Goal: Find specific page/section: Find specific page/section

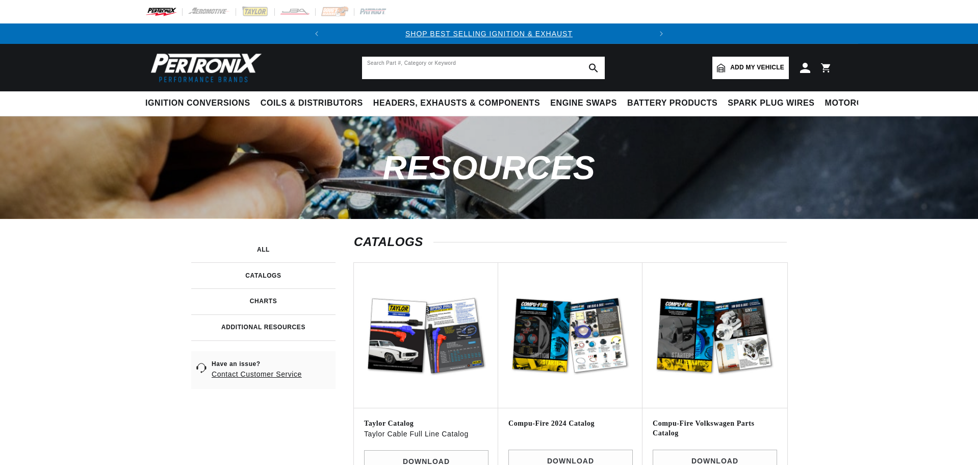
click at [393, 72] on input "text" at bounding box center [483, 68] width 243 height 22
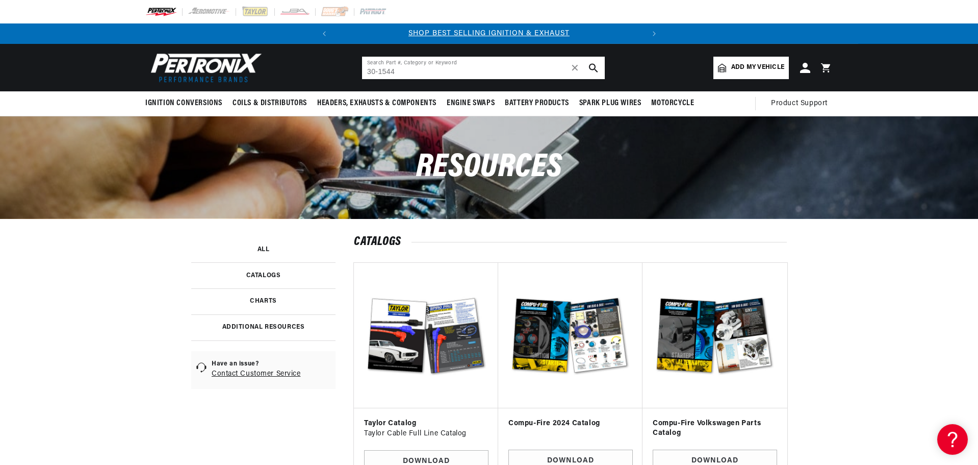
type input "30-1544"
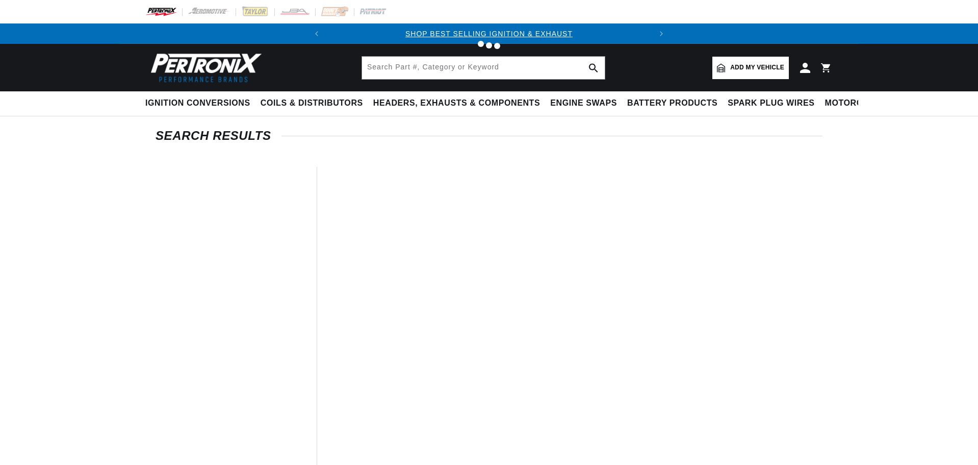
type input "30-1544"
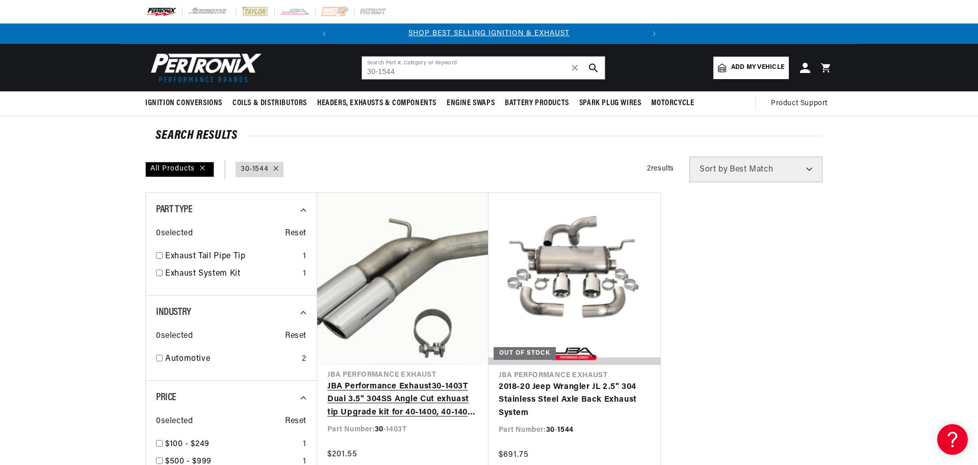
scroll to position [102, 0]
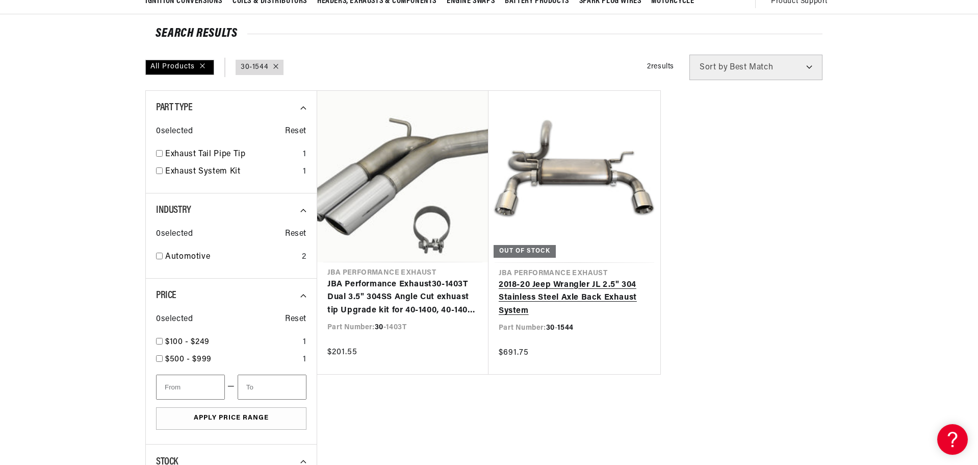
click at [572, 281] on link "2018-20 Jeep Wrangler JL 2.5" 304 Stainless Steel Axle Back Exhaust System" at bounding box center [574, 297] width 151 height 39
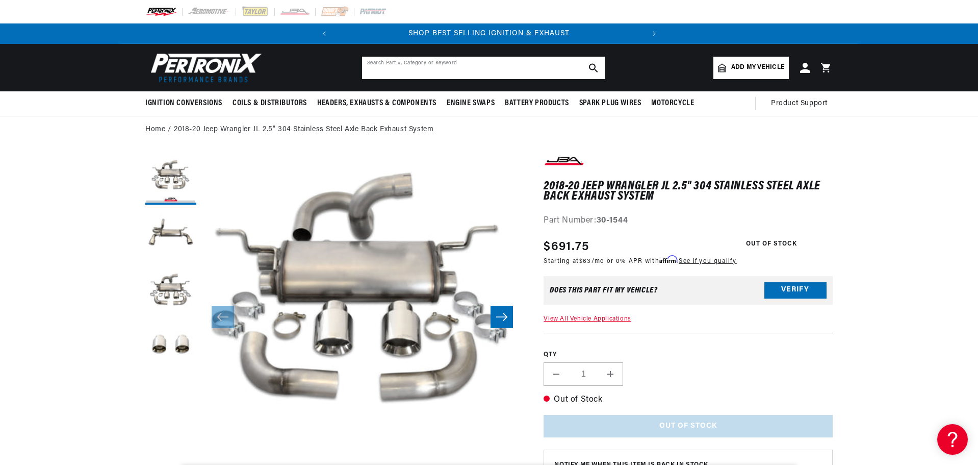
click at [390, 71] on input "text" at bounding box center [483, 68] width 243 height 22
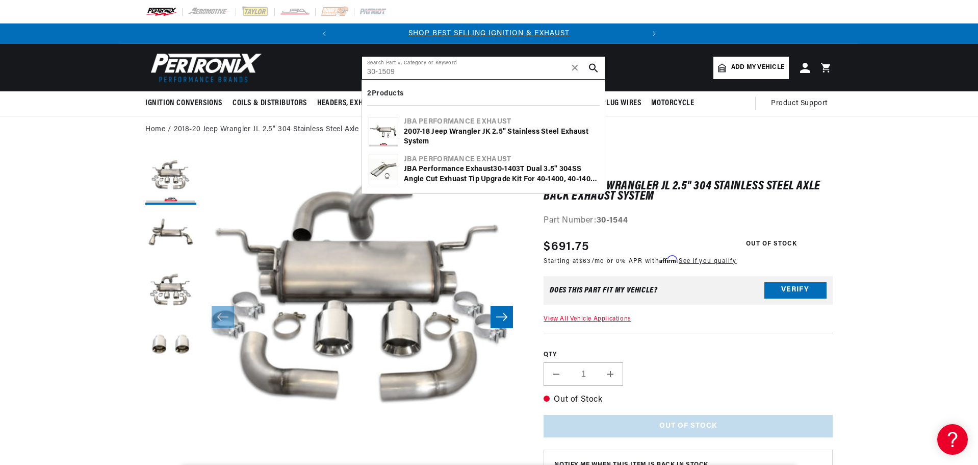
type input "30-1509"
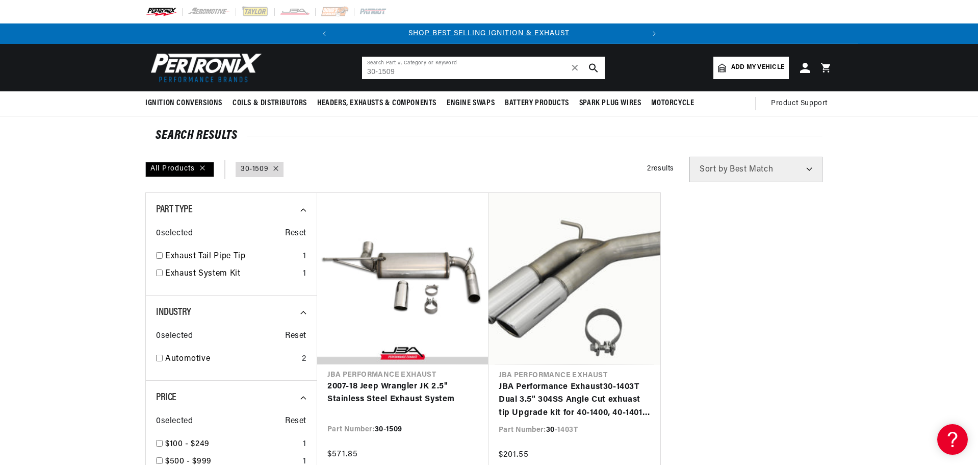
drag, startPoint x: 410, startPoint y: 72, endPoint x: 299, endPoint y: 68, distance: 110.7
click at [299, 68] on header "BETTER SEARCH RESULTS Add your vehicle's year, make, and model to find parts be…" at bounding box center [489, 67] width 738 height 47
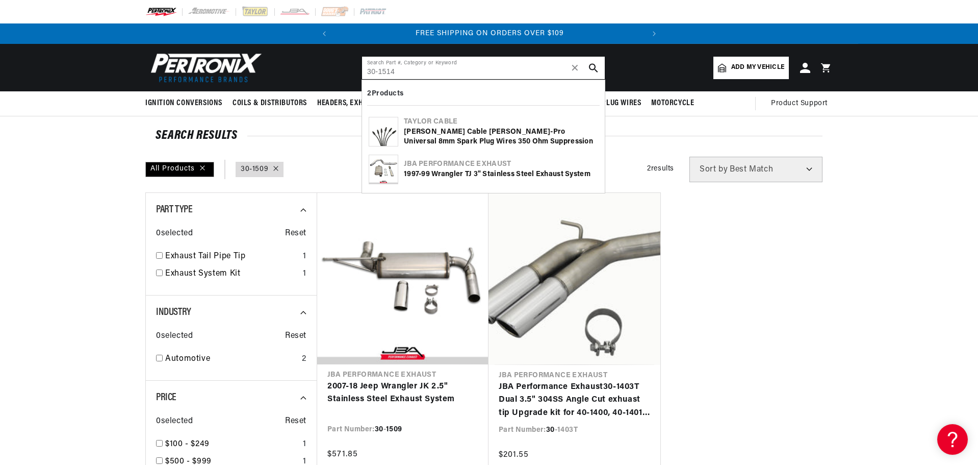
type input "30-1514"
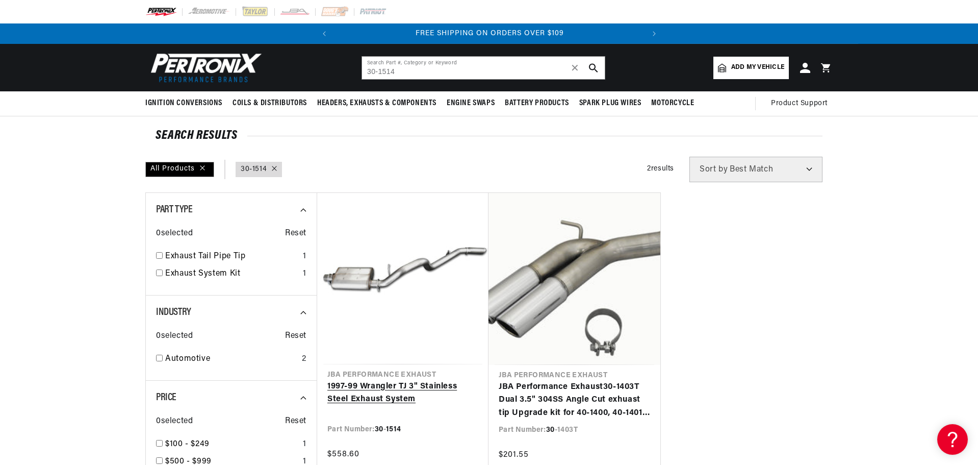
click at [388, 383] on link "1997-99 Wrangler TJ 3" Stainless Steel Exhaust System" at bounding box center [402, 393] width 151 height 26
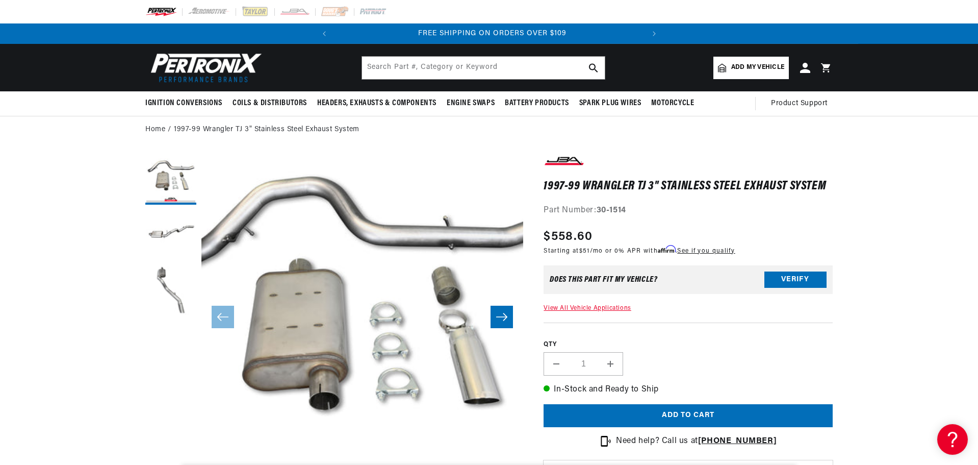
scroll to position [0, 309]
click at [385, 71] on input "text" at bounding box center [483, 68] width 243 height 22
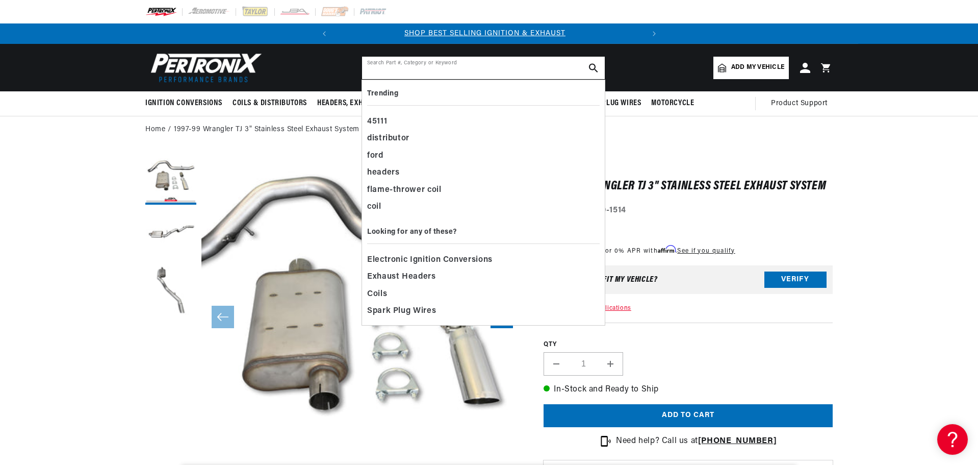
scroll to position [0, 0]
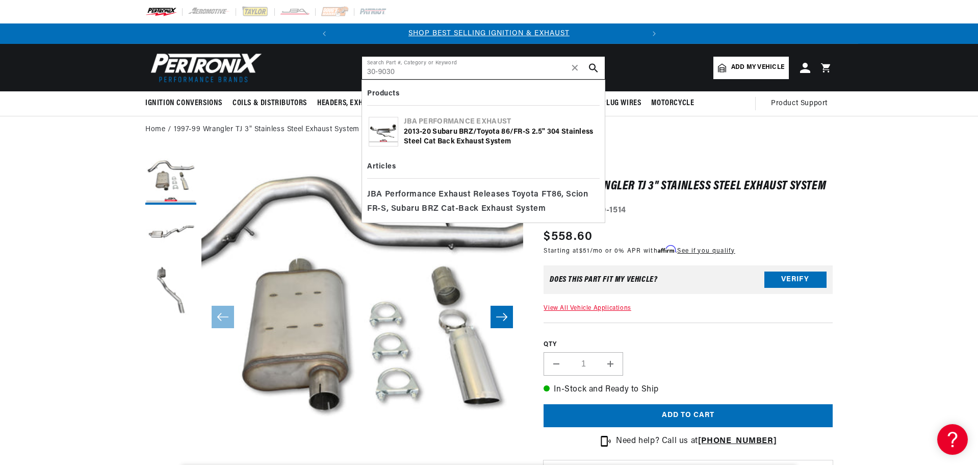
type input "30-9030"
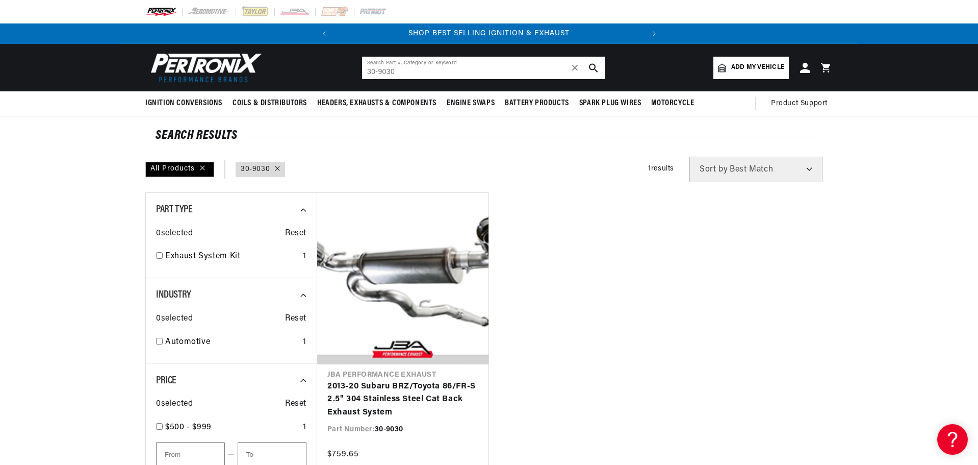
drag, startPoint x: 411, startPoint y: 70, endPoint x: 312, endPoint y: 67, distance: 99.0
click at [312, 67] on header "BETTER SEARCH RESULTS Add your vehicle's year, make, and model to find parts be…" at bounding box center [489, 67] width 738 height 47
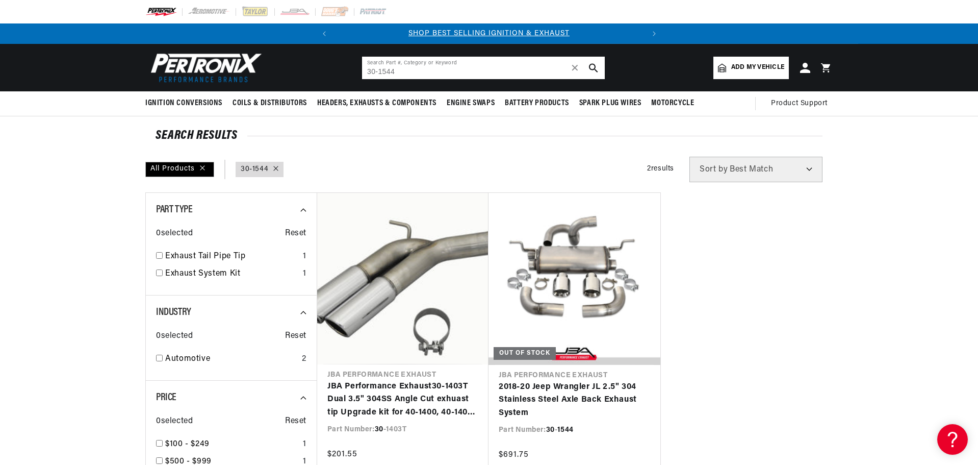
drag, startPoint x: 404, startPoint y: 71, endPoint x: 299, endPoint y: 69, distance: 104.6
click at [299, 69] on header "BETTER SEARCH RESULTS Add your vehicle's year, make, and model to find parts be…" at bounding box center [489, 67] width 738 height 47
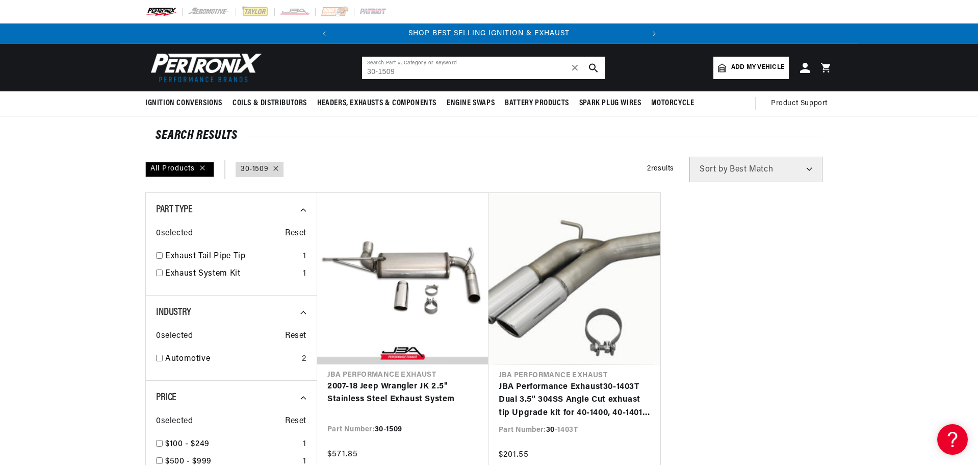
drag, startPoint x: 415, startPoint y: 70, endPoint x: 183, endPoint y: 59, distance: 232.3
click at [183, 59] on header "BETTER SEARCH RESULTS Add your vehicle's year, make, and model to find parts be…" at bounding box center [489, 67] width 738 height 47
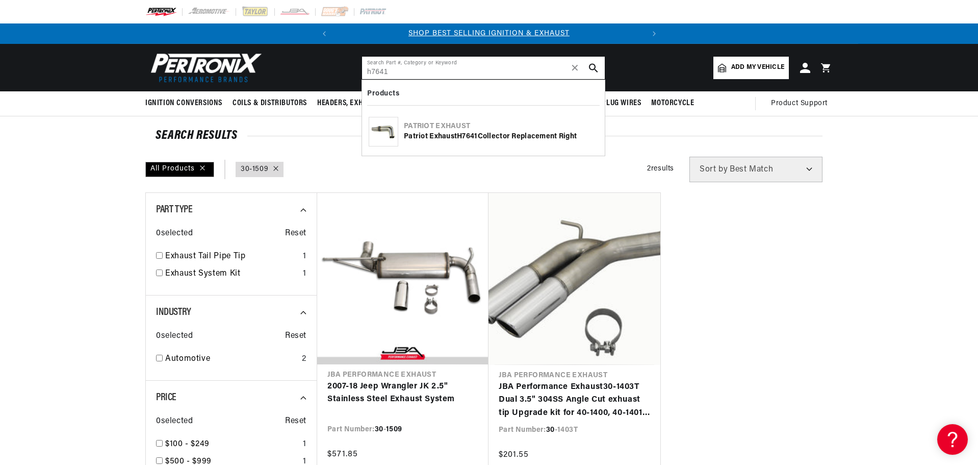
type input "h7641"
